Goal: Task Accomplishment & Management: Manage account settings

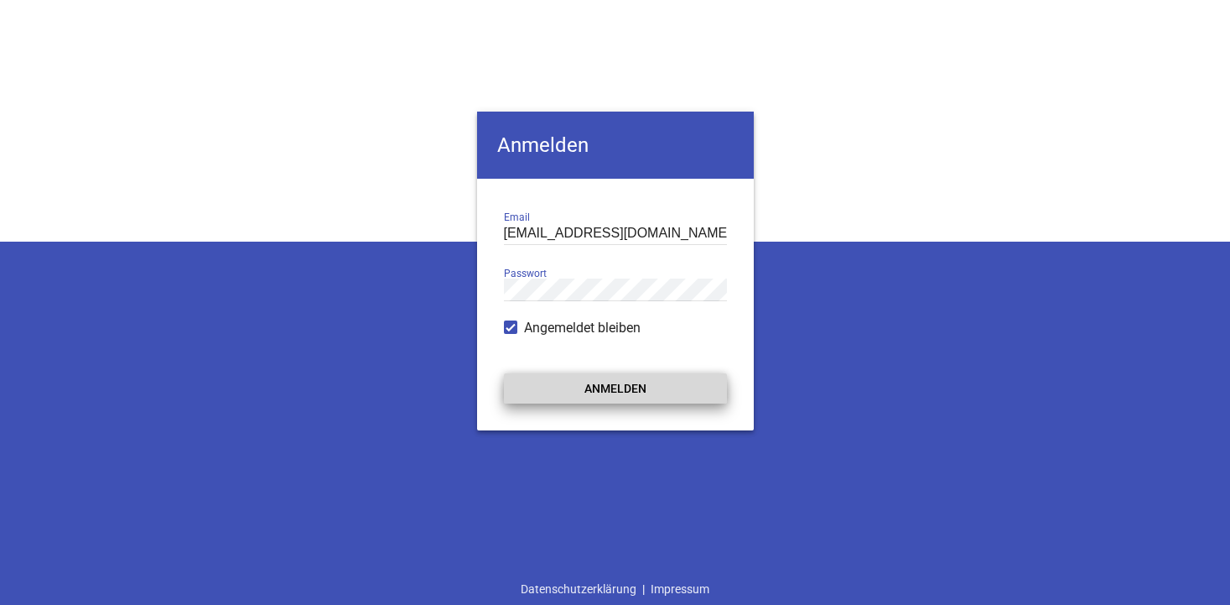
click at [598, 389] on button "Anmelden" at bounding box center [615, 388] width 223 height 30
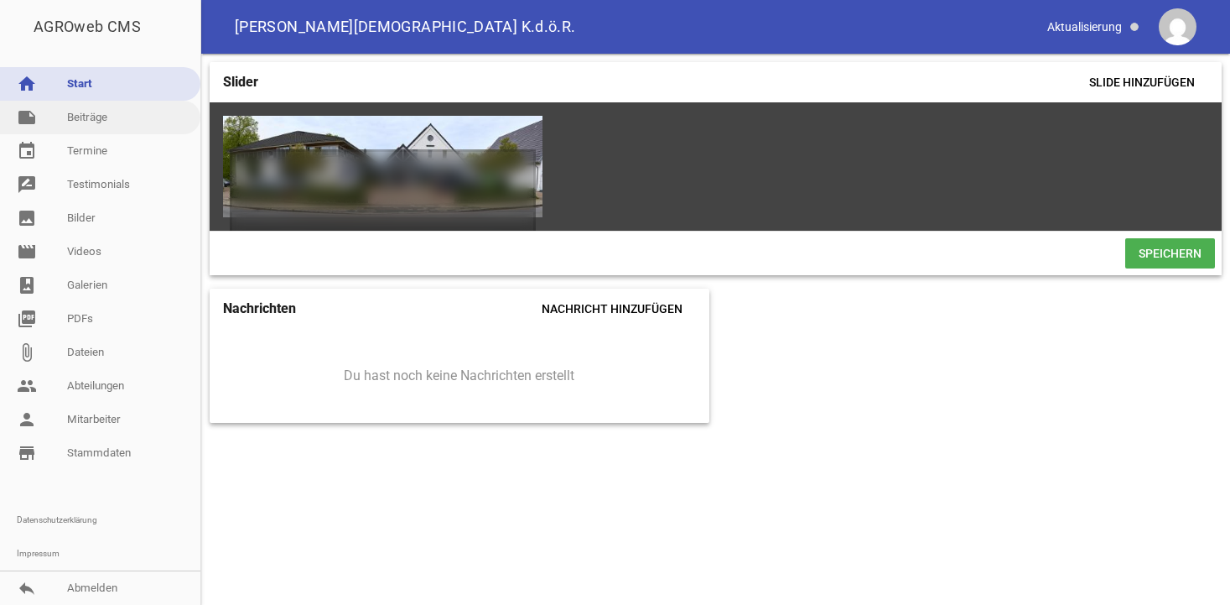
click at [80, 121] on link "note Beiträge" at bounding box center [100, 118] width 200 height 34
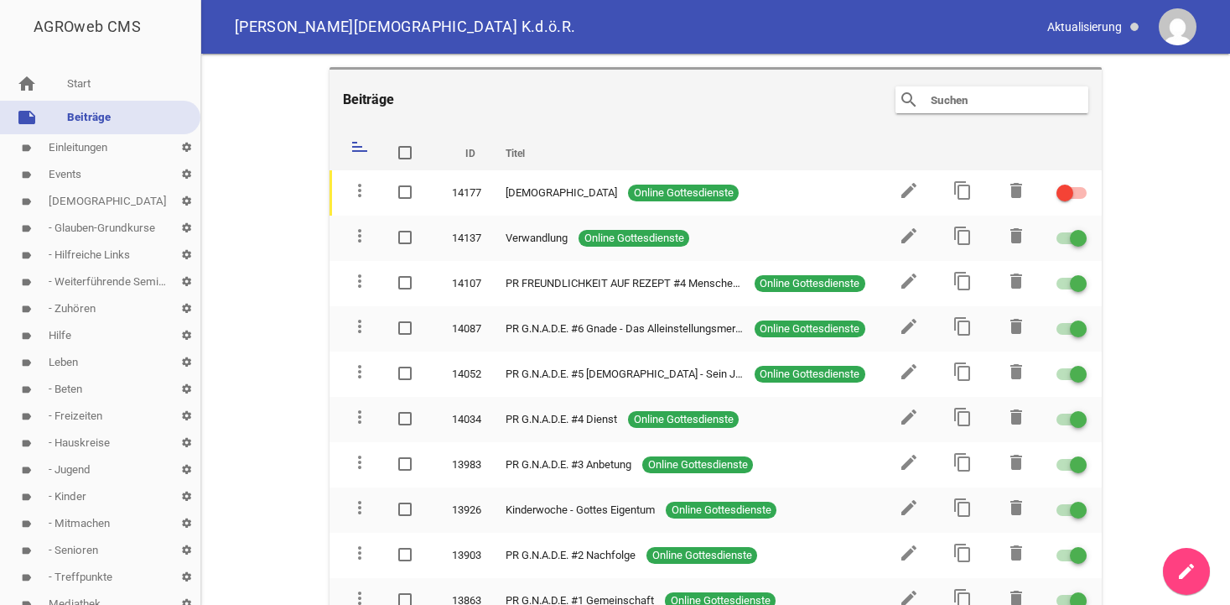
click at [67, 169] on link "label Events settings" at bounding box center [100, 174] width 200 height 27
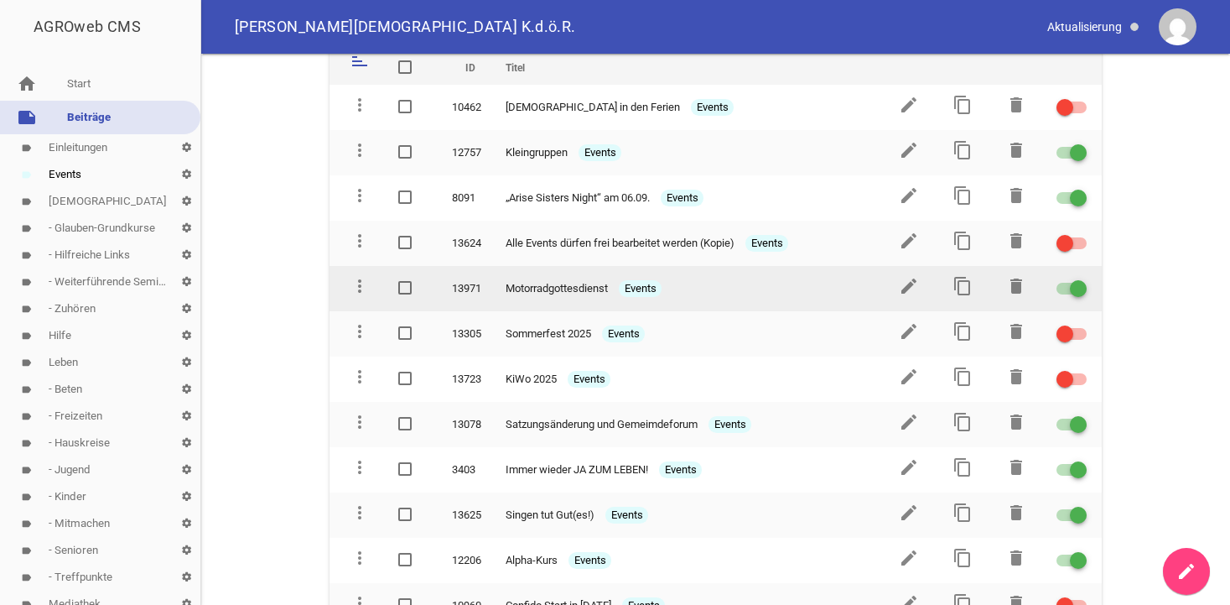
scroll to position [171, 0]
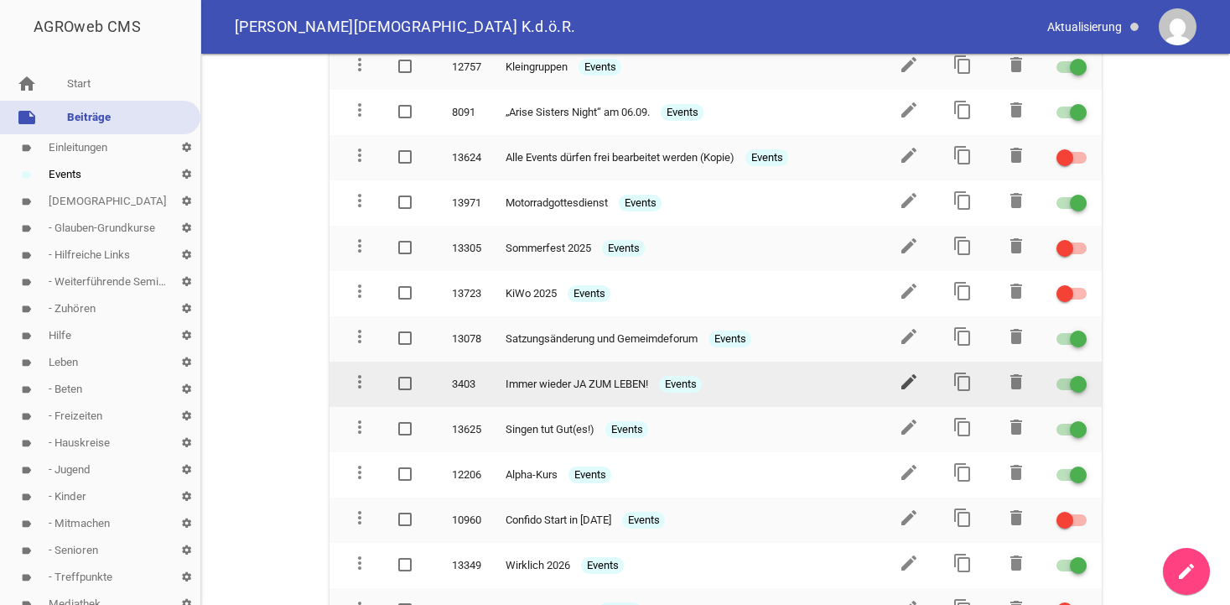
click at [905, 379] on icon "edit" at bounding box center [909, 382] width 20 height 20
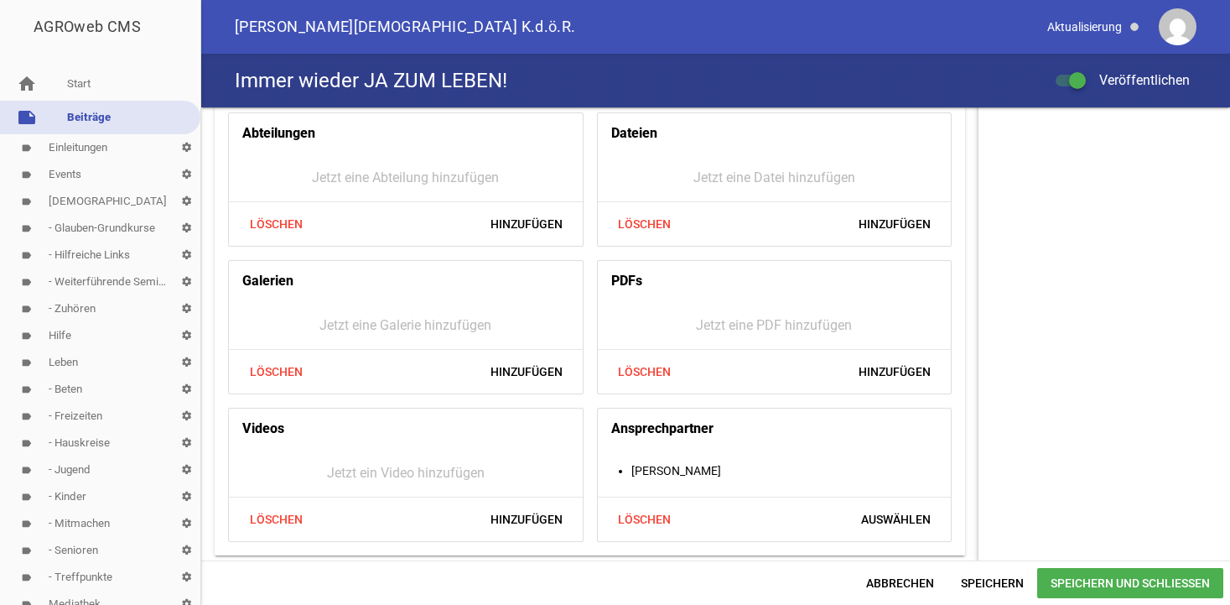
scroll to position [656, 0]
click at [908, 369] on span "Hinzufügen" at bounding box center [894, 370] width 99 height 30
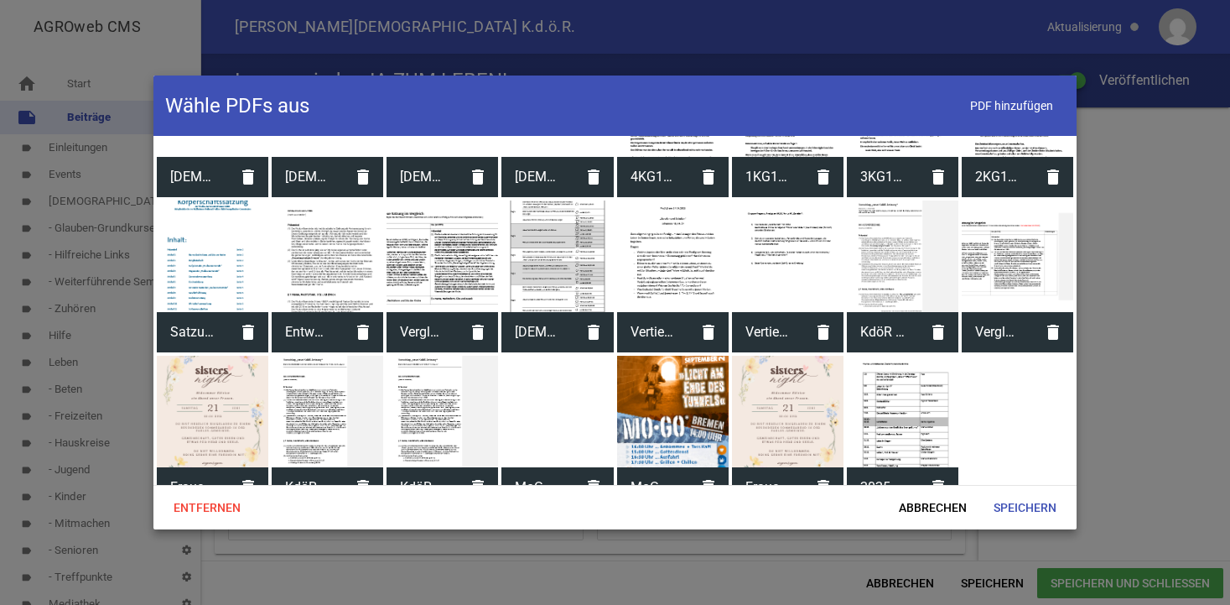
scroll to position [2440, 0]
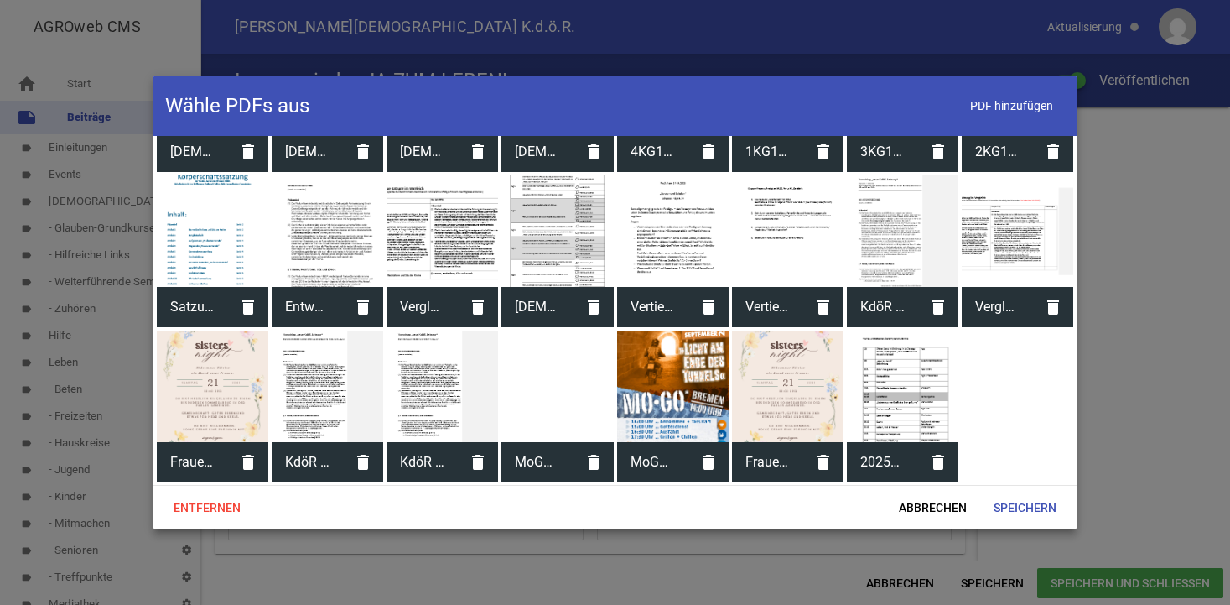
click at [892, 381] on div at bounding box center [903, 386] width 112 height 112
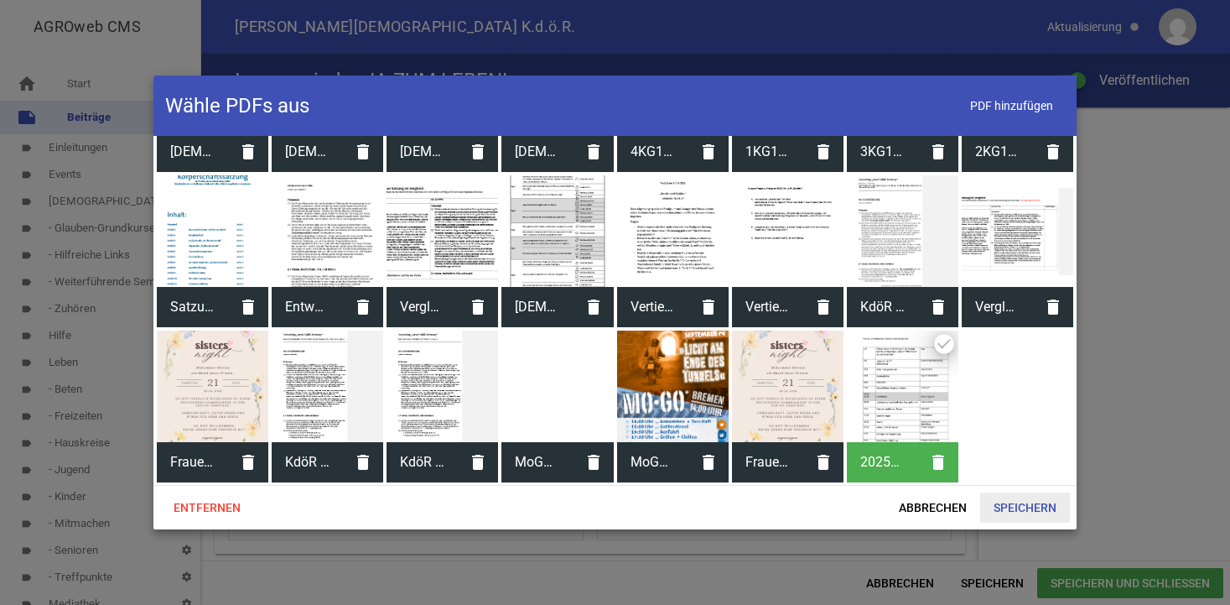
click at [1027, 507] on span "Speichern" at bounding box center [1025, 507] width 90 height 30
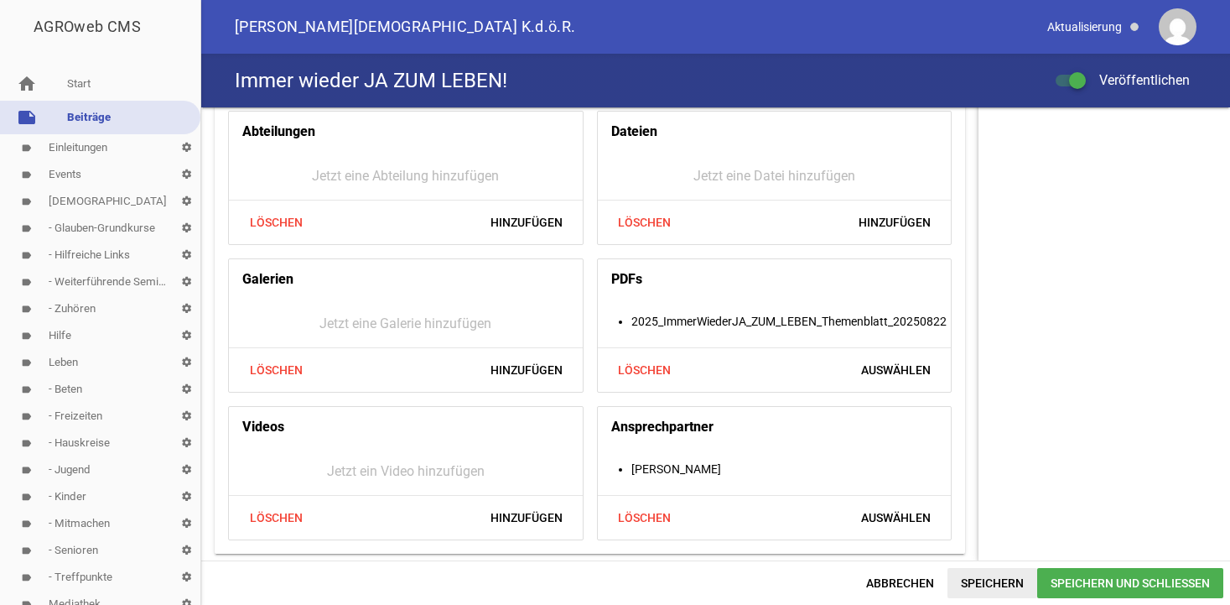
click at [983, 585] on span "Speichern" at bounding box center [993, 583] width 90 height 30
